Goal: Transaction & Acquisition: Purchase product/service

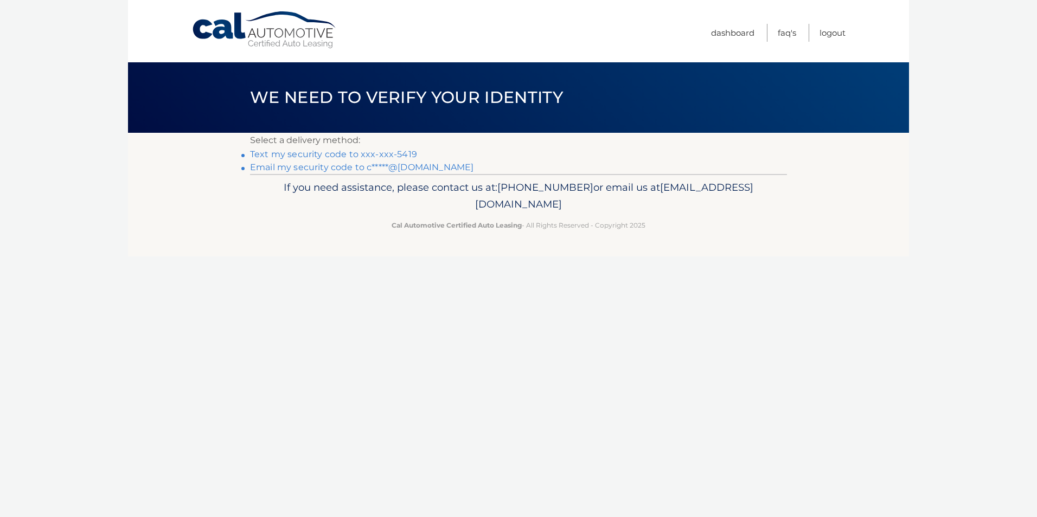
click at [296, 157] on link "Text my security code to xxx-xxx-5419" at bounding box center [333, 154] width 167 height 10
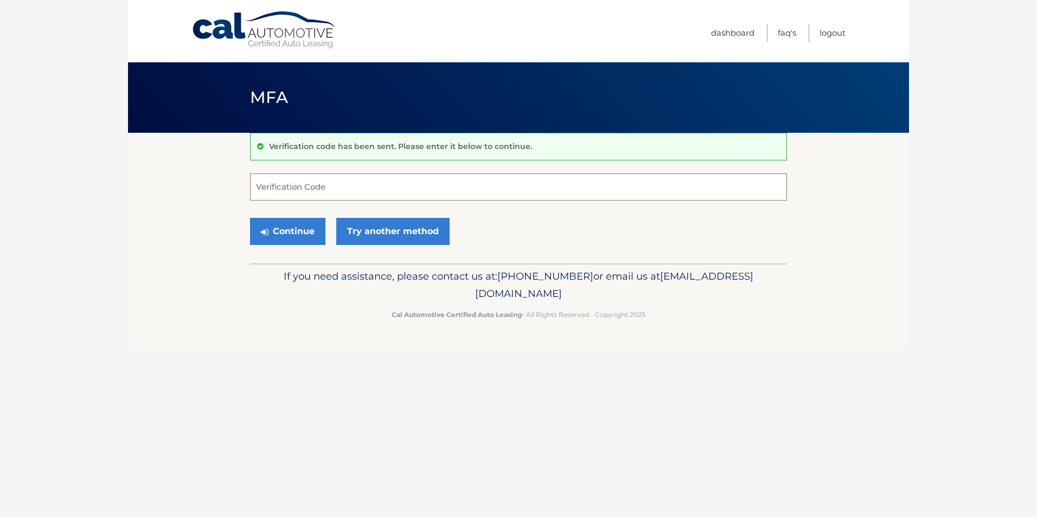
click at [295, 188] on input "Verification Code" at bounding box center [518, 187] width 537 height 27
type input "274260"
click at [286, 234] on button "Continue" at bounding box center [287, 231] width 75 height 27
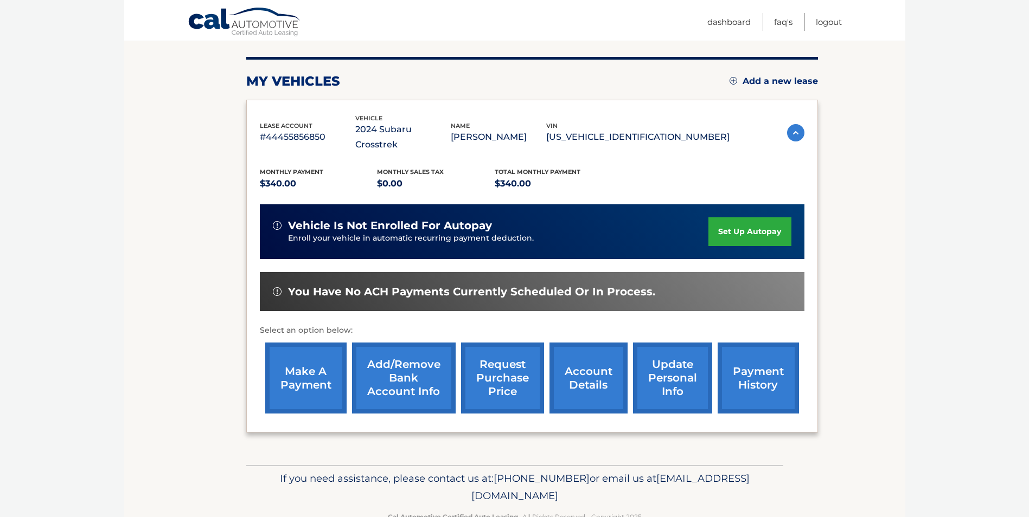
scroll to position [140, 0]
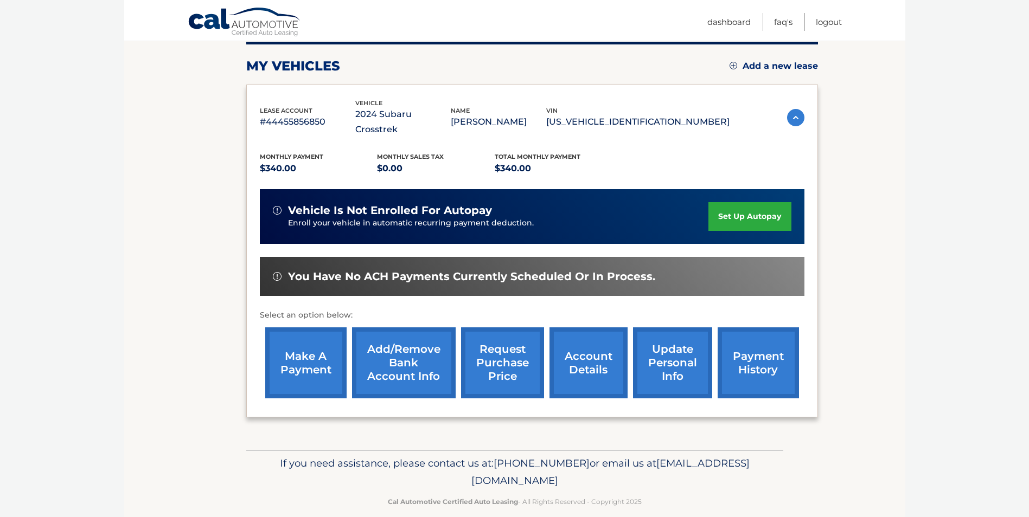
click at [313, 341] on link "make a payment" at bounding box center [305, 363] width 81 height 71
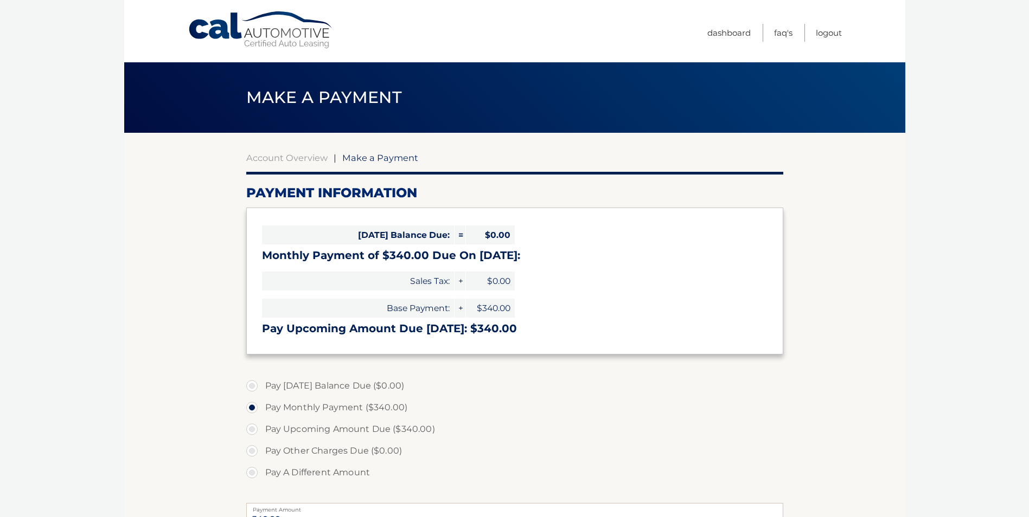
select select "ZTUzYjE1MTQtZjE5ZC00MjA2LWI4ZDQtYTdlZDljZGNhMDZl"
click at [250, 431] on label "Pay Upcoming Amount Due ($340.00)" at bounding box center [514, 430] width 537 height 22
click at [251, 431] on input "Pay Upcoming Amount Due ($340.00)" at bounding box center [256, 427] width 11 height 17
radio input "true"
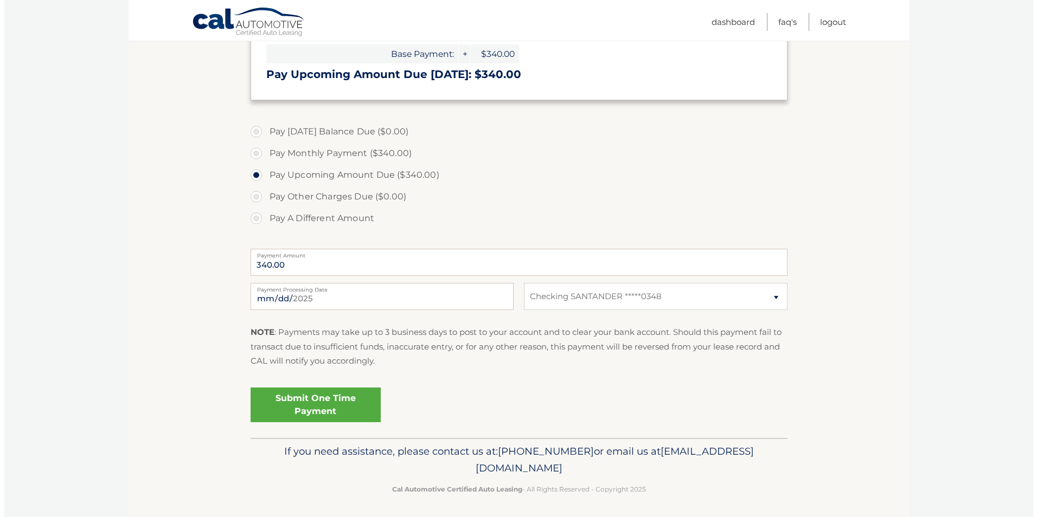
scroll to position [258, 0]
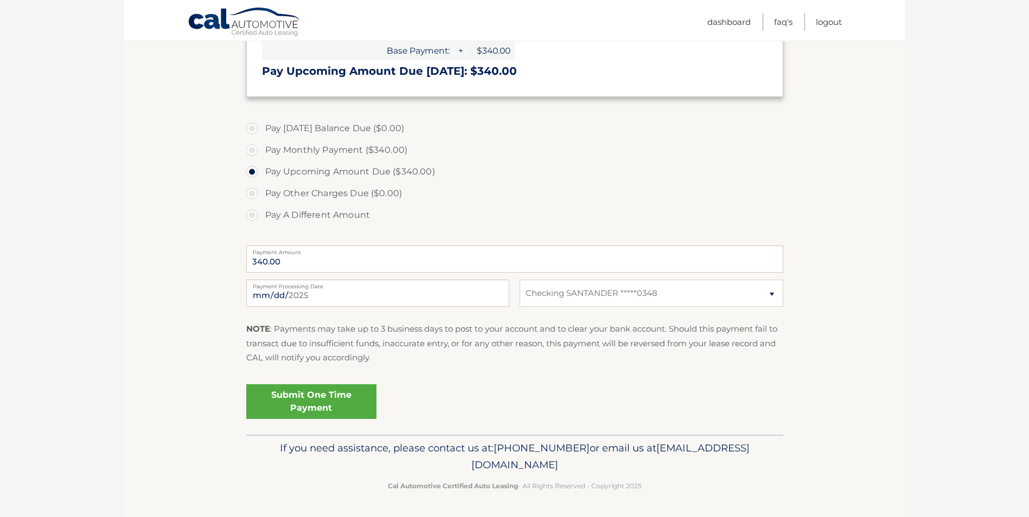
click at [307, 400] on link "Submit One Time Payment" at bounding box center [311, 402] width 130 height 35
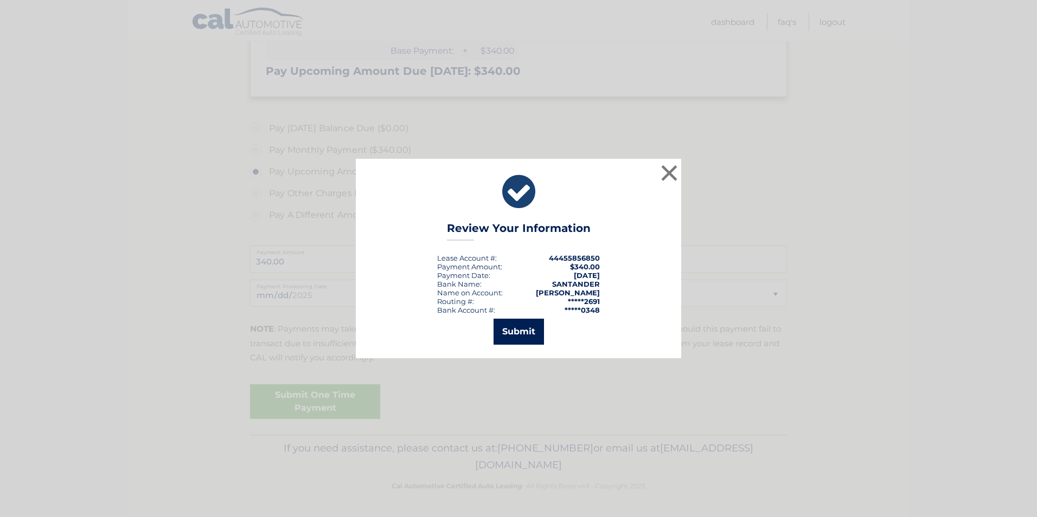
click at [512, 332] on button "Submit" at bounding box center [519, 332] width 50 height 26
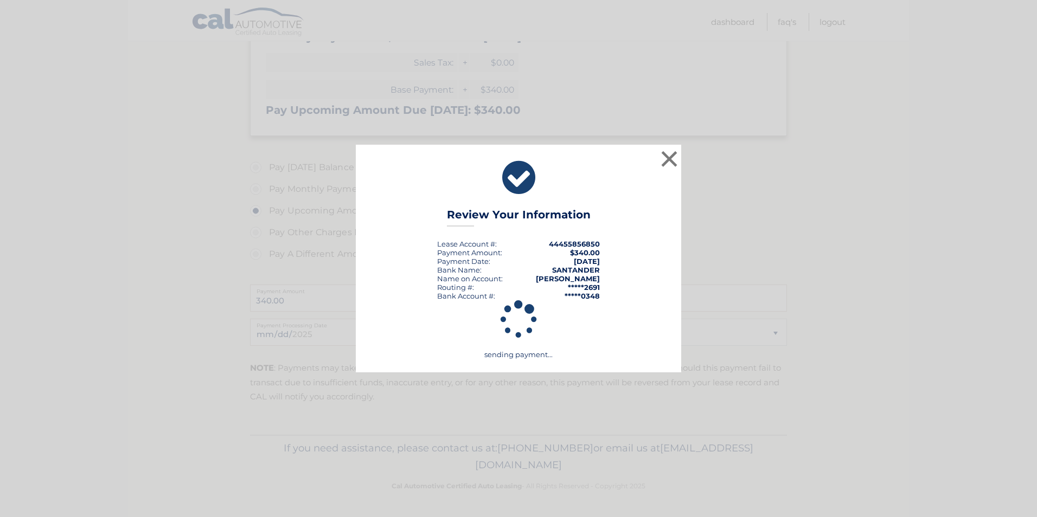
scroll to position [219, 0]
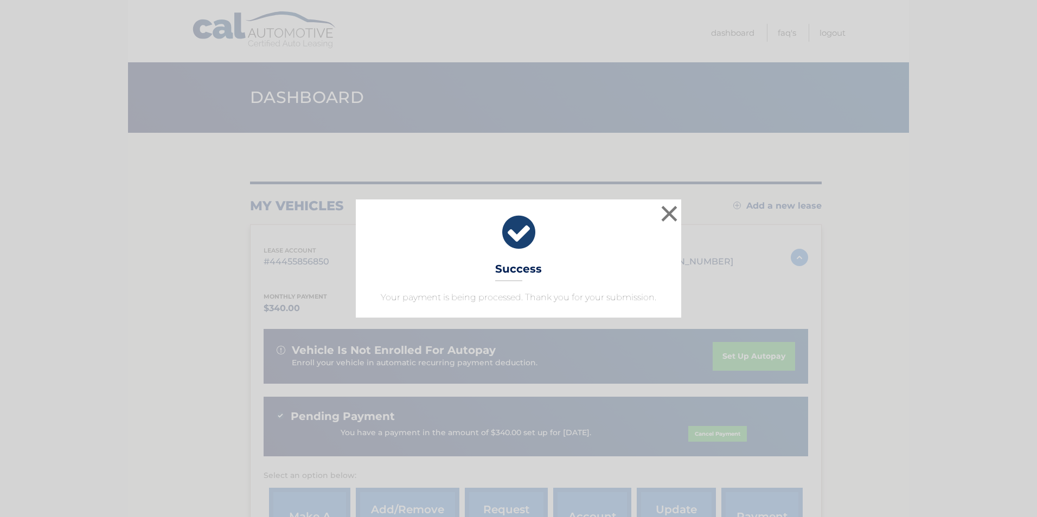
click at [527, 229] on icon at bounding box center [518, 232] width 298 height 39
click at [670, 210] on button "×" at bounding box center [669, 214] width 22 height 22
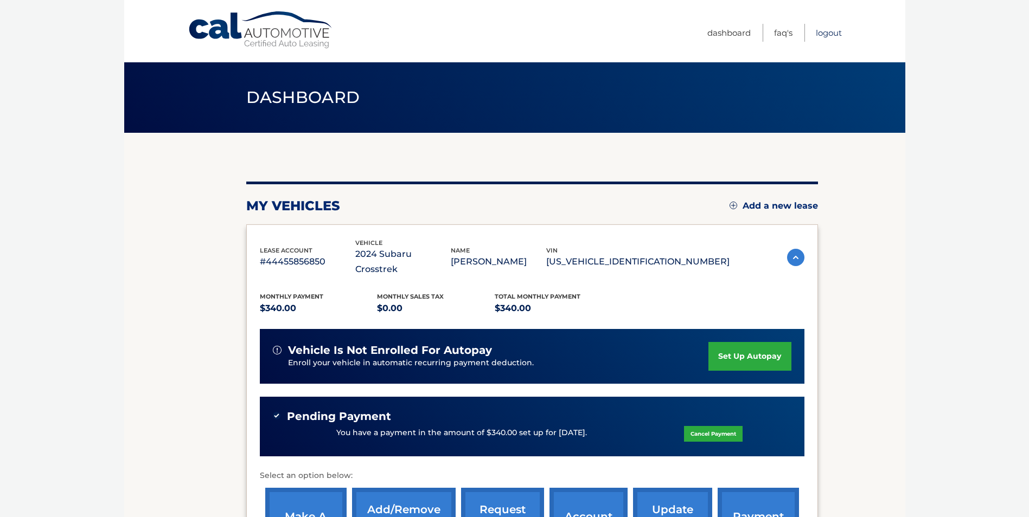
click at [828, 33] on link "Logout" at bounding box center [829, 33] width 26 height 18
